Goal: Task Accomplishment & Management: Manage account settings

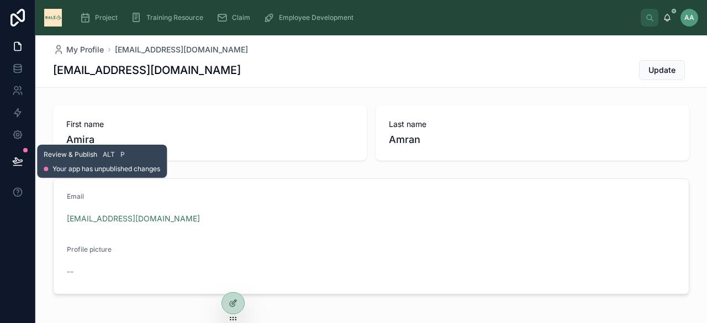
click at [24, 160] on button at bounding box center [18, 161] width 24 height 31
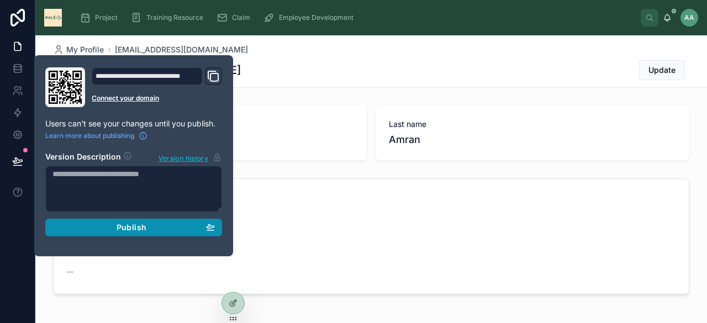
click at [138, 226] on span "Publish" at bounding box center [132, 228] width 30 height 10
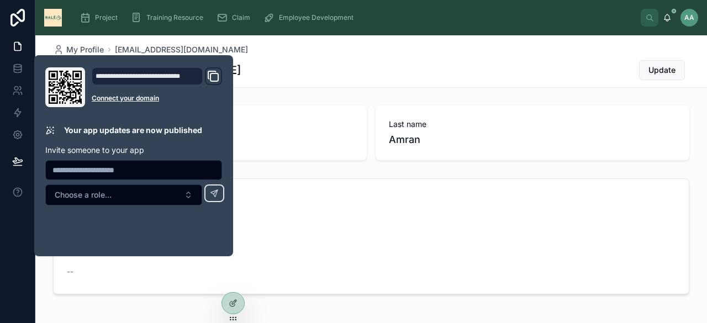
click at [312, 96] on div "My Profile [EMAIL_ADDRESS][DOMAIN_NAME] [EMAIL_ADDRESS][DOMAIN_NAME] Update Fir…" at bounding box center [371, 202] width 672 height 334
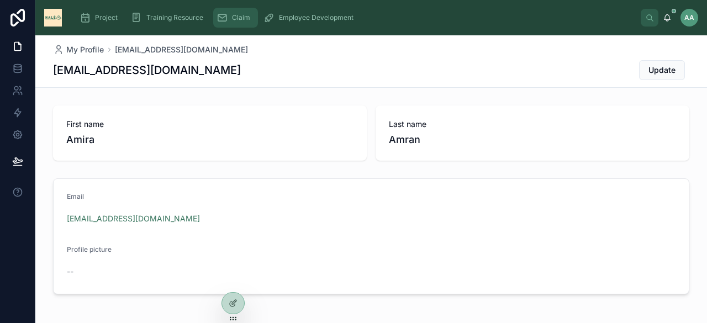
click at [239, 16] on span "Claim" at bounding box center [241, 17] width 18 height 9
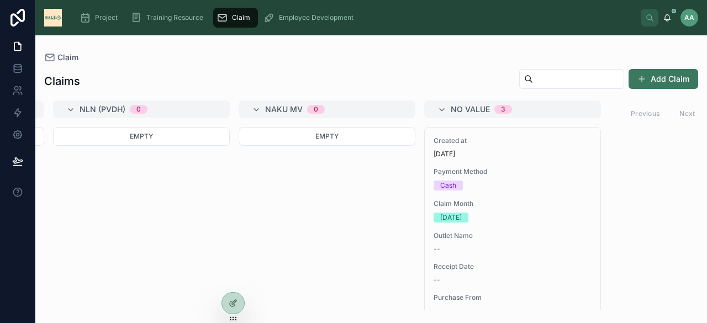
scroll to position [0, 574]
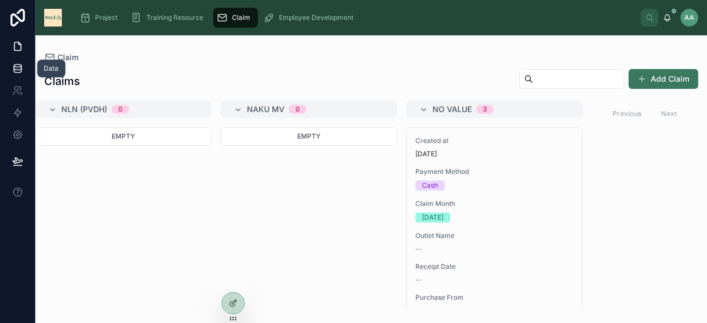
click at [18, 75] on link at bounding box center [17, 68] width 35 height 22
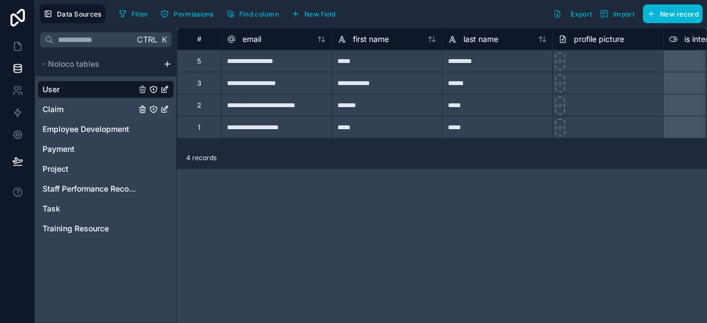
click at [93, 111] on div "Claim" at bounding box center [106, 110] width 136 height 18
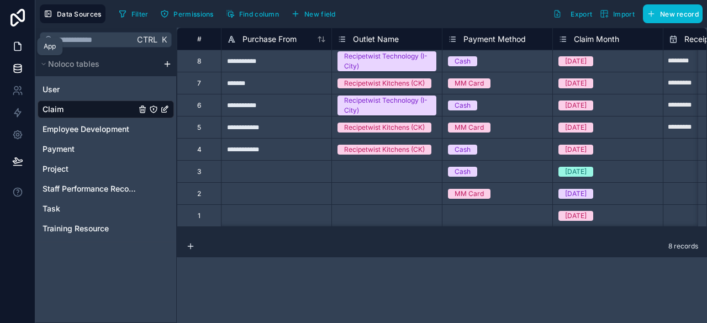
click at [21, 48] on icon at bounding box center [17, 46] width 11 height 11
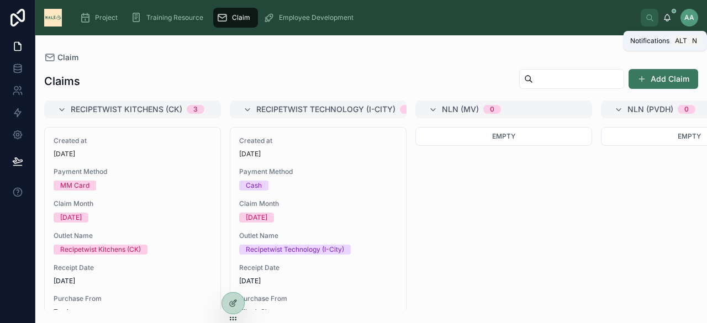
click at [668, 17] on icon at bounding box center [667, 17] width 9 height 9
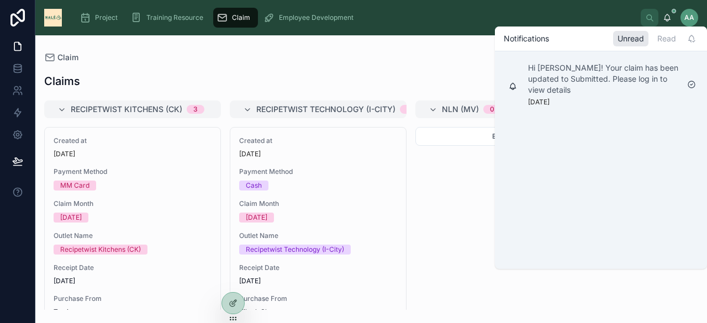
click at [547, 14] on div "Project Training Resource Claim Employee Development" at bounding box center [356, 18] width 570 height 24
